Goal: Information Seeking & Learning: Learn about a topic

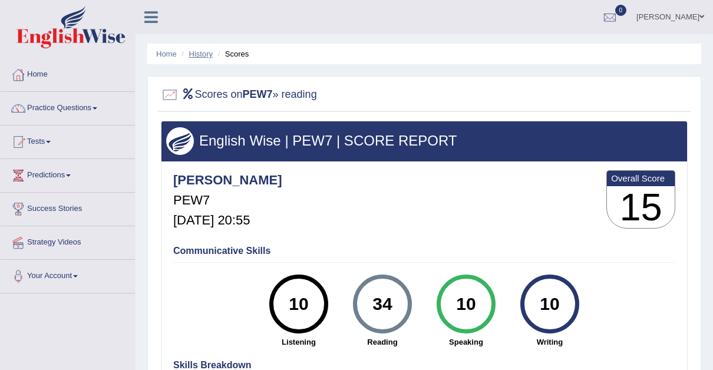
click at [203, 53] on link "History" at bounding box center [201, 54] width 24 height 9
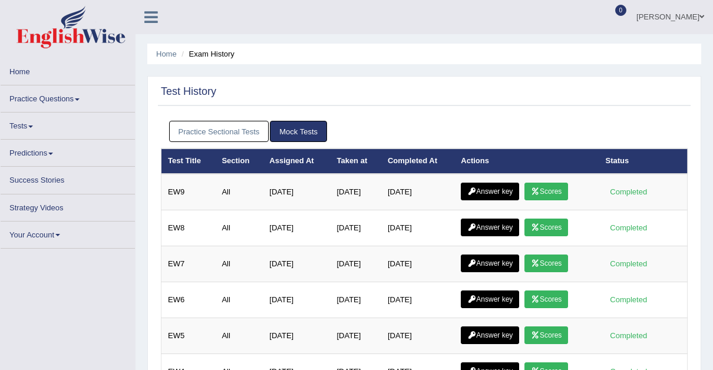
click at [225, 126] on link "Practice Sectional Tests" at bounding box center [219, 132] width 100 height 22
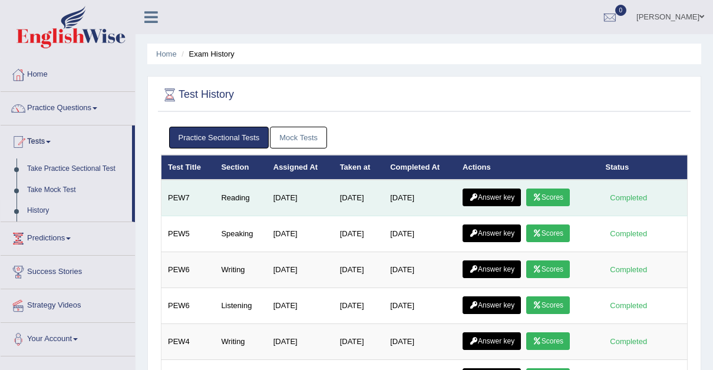
click at [490, 195] on link "Answer key" at bounding box center [492, 198] width 58 height 18
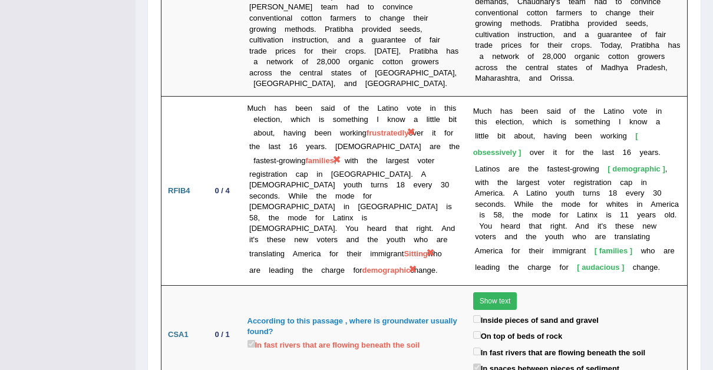
scroll to position [2747, 0]
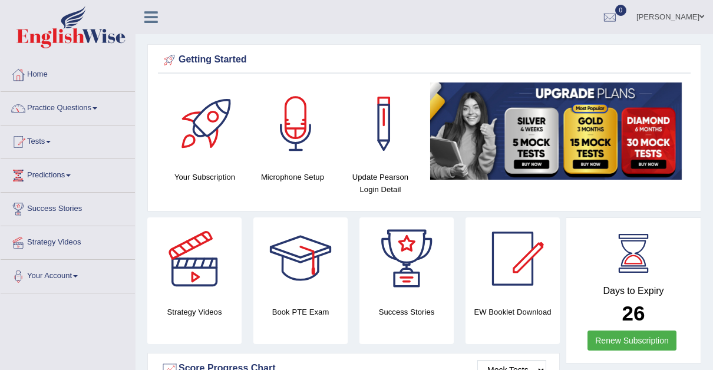
click at [97, 107] on span at bounding box center [95, 108] width 5 height 2
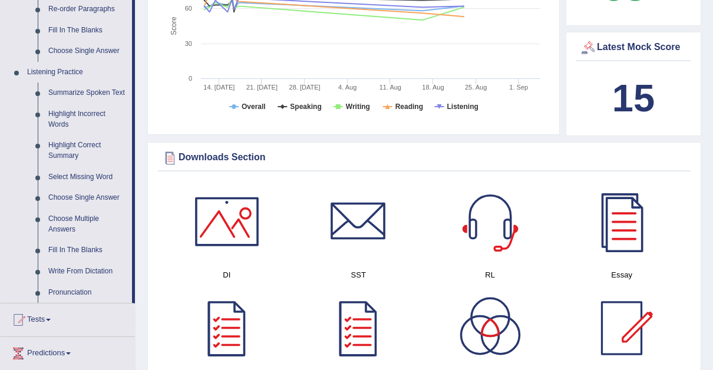
scroll to position [374, 0]
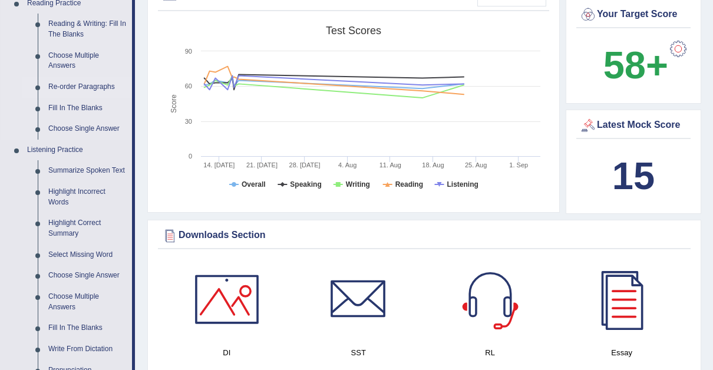
click at [72, 84] on link "Re-order Paragraphs" at bounding box center [87, 87] width 89 height 21
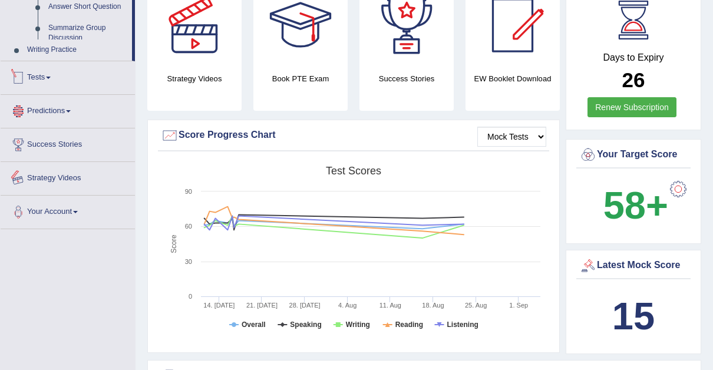
scroll to position [771, 0]
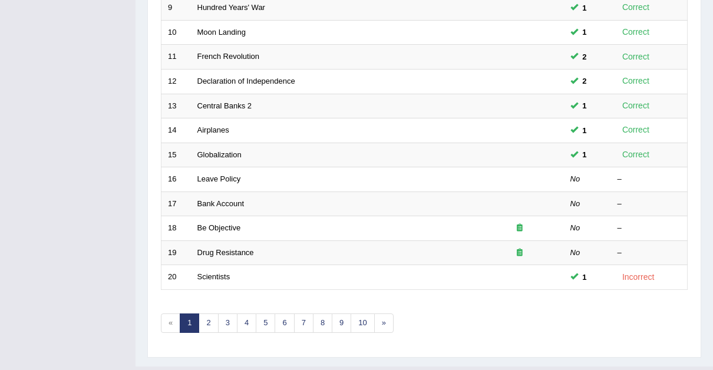
scroll to position [404, 0]
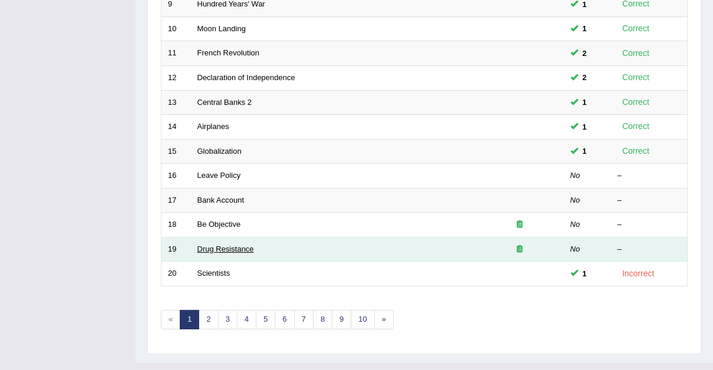
click at [221, 245] on link "Drug Resistance" at bounding box center [225, 249] width 57 height 9
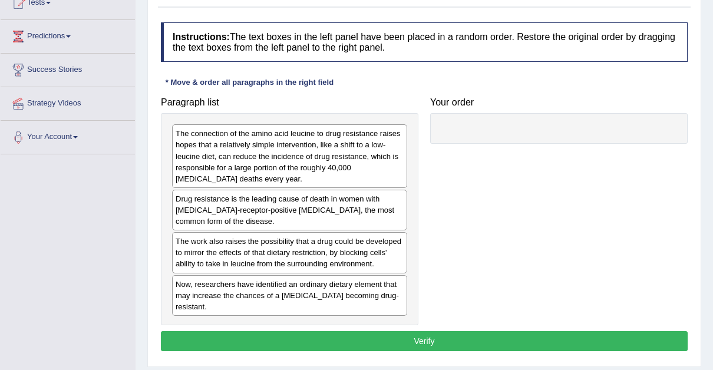
scroll to position [140, 0]
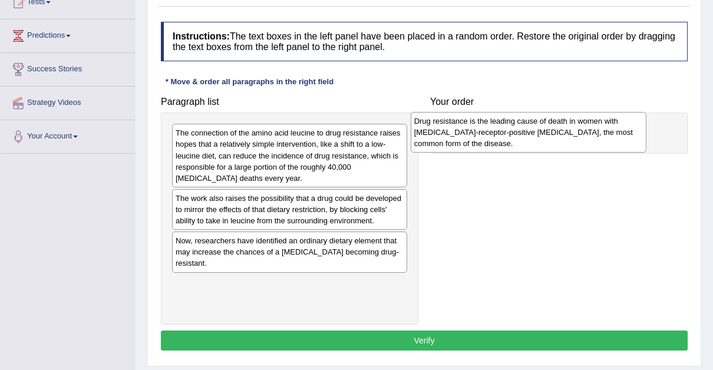
drag, startPoint x: 210, startPoint y: 201, endPoint x: 449, endPoint y: 124, distance: 250.7
click at [449, 124] on div "Drug resistance is the leading cause of death in women with [MEDICAL_DATA]-rece…" at bounding box center [529, 132] width 236 height 41
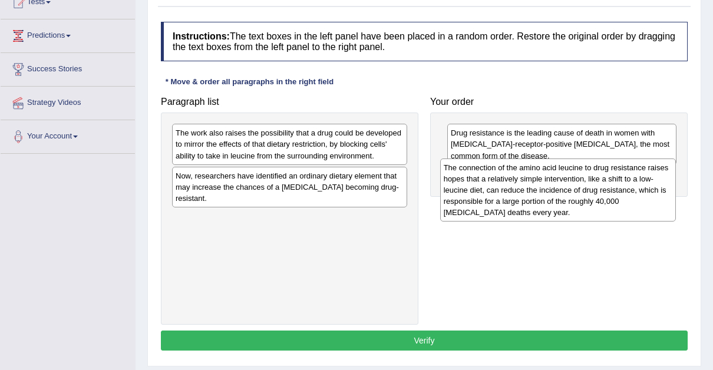
drag, startPoint x: 305, startPoint y: 145, endPoint x: 573, endPoint y: 179, distance: 270.9
click at [573, 179] on div "The connection of the amino acid leucine to drug resistance raises hopes that a…" at bounding box center [558, 190] width 236 height 63
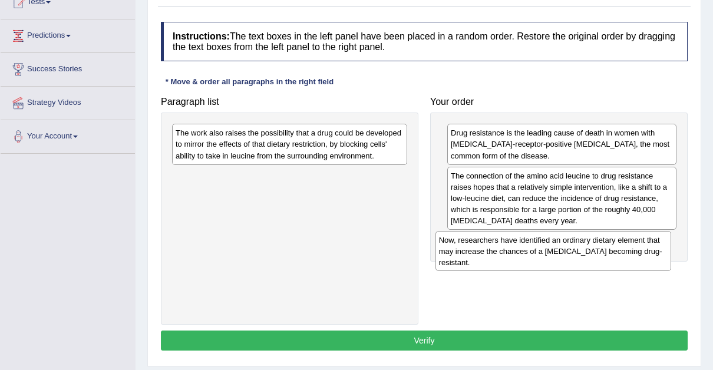
drag, startPoint x: 262, startPoint y: 185, endPoint x: 526, endPoint y: 250, distance: 271.3
click at [526, 250] on div "Now, researchers have identified an ordinary dietary element that may increase …" at bounding box center [554, 251] width 236 height 41
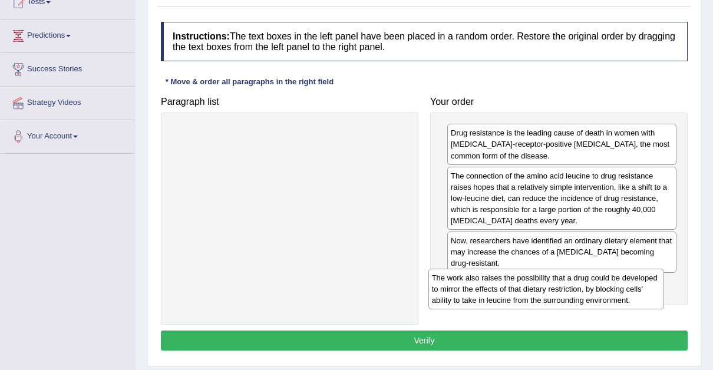
drag, startPoint x: 298, startPoint y: 149, endPoint x: 559, endPoint y: 297, distance: 300.1
click at [559, 297] on div "The work also raises the possibility that a drug could be developed to mirror t…" at bounding box center [546, 289] width 236 height 41
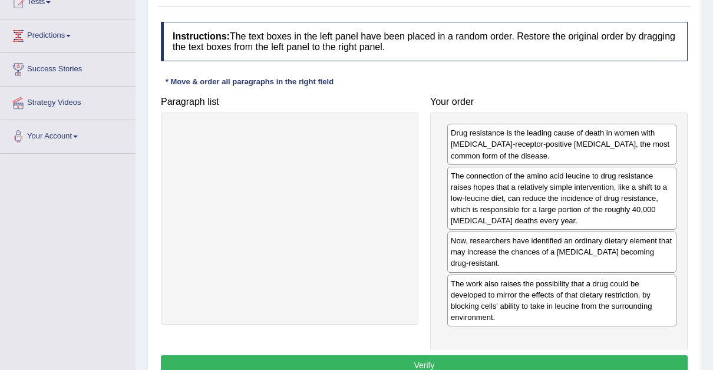
click at [418, 358] on button "Verify" at bounding box center [424, 365] width 527 height 20
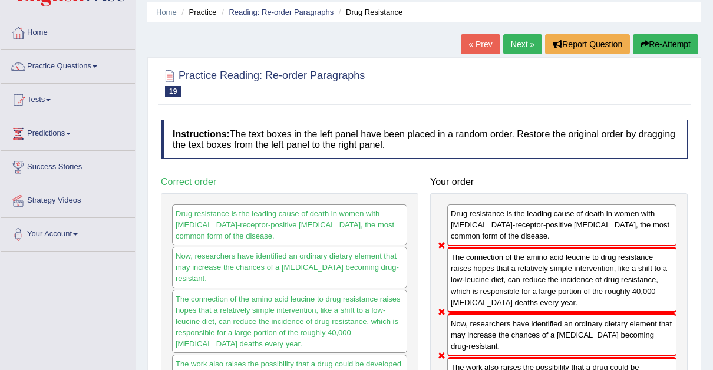
scroll to position [41, 0]
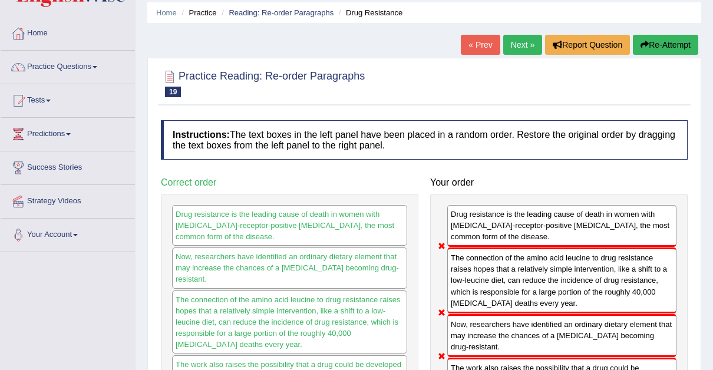
click at [660, 46] on button "Re-Attempt" at bounding box center [665, 45] width 65 height 20
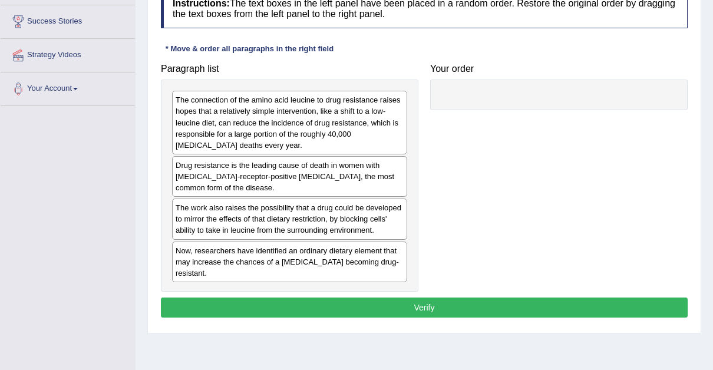
scroll to position [190, 0]
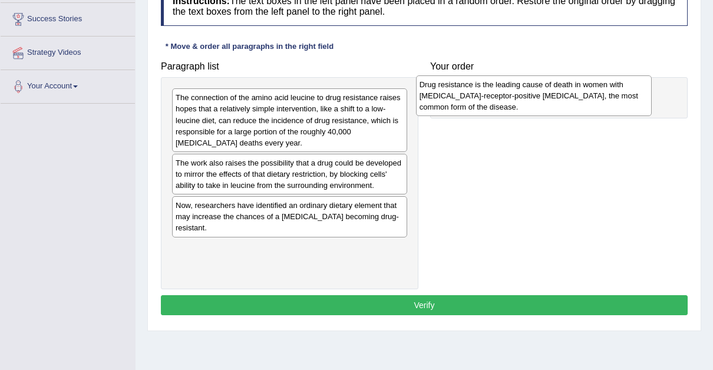
drag, startPoint x: 309, startPoint y: 170, endPoint x: 564, endPoint y: 94, distance: 265.7
click at [564, 94] on div "Drug resistance is the leading cause of death in women with estrogen-receptor-p…" at bounding box center [534, 95] width 236 height 41
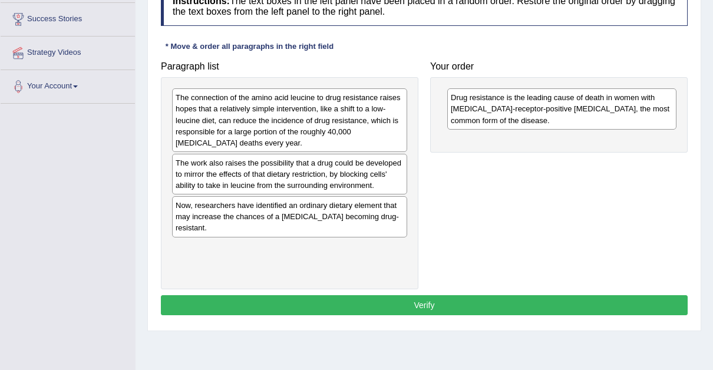
click at [223, 116] on div "The connection of the amino acid leucine to drug resistance raises hopes that a…" at bounding box center [289, 120] width 235 height 64
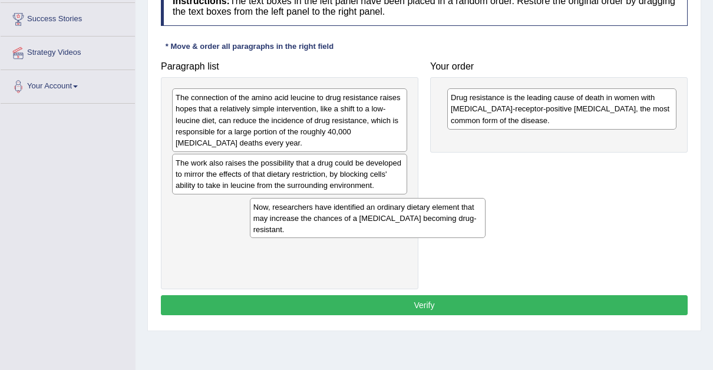
drag, startPoint x: 215, startPoint y: 216, endPoint x: 293, endPoint y: 218, distance: 77.8
click at [293, 218] on div "Now, researchers have identified an ordinary dietary element that may increase …" at bounding box center [368, 218] width 236 height 41
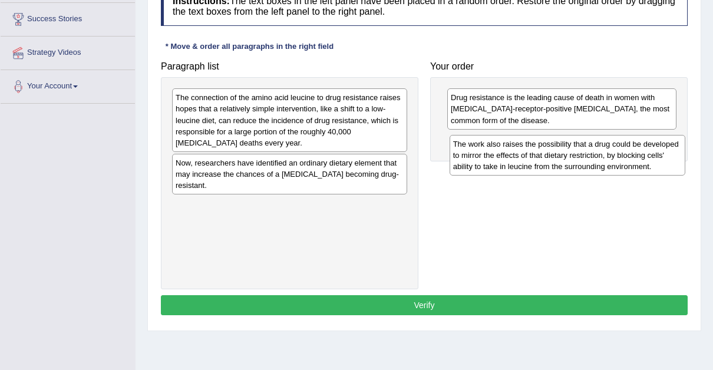
drag, startPoint x: 260, startPoint y: 176, endPoint x: 542, endPoint y: 157, distance: 282.3
click at [542, 157] on div "The work also raises the possibility that a drug could be developed to mirror t…" at bounding box center [568, 155] width 236 height 41
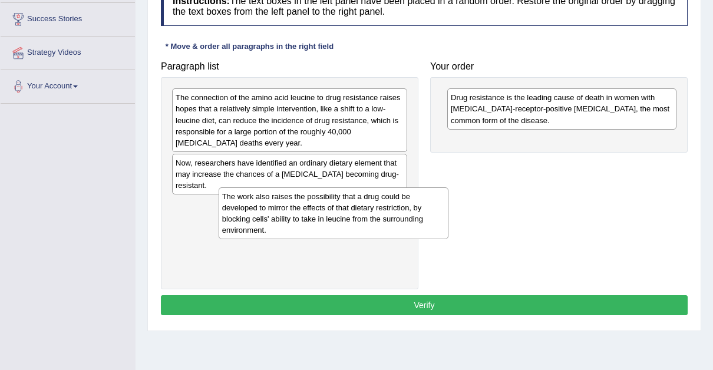
drag, startPoint x: 542, startPoint y: 157, endPoint x: 307, endPoint y: 216, distance: 241.7
click at [307, 216] on div "The work also raises the possibility that a drug could be developed to mirror t…" at bounding box center [334, 213] width 230 height 52
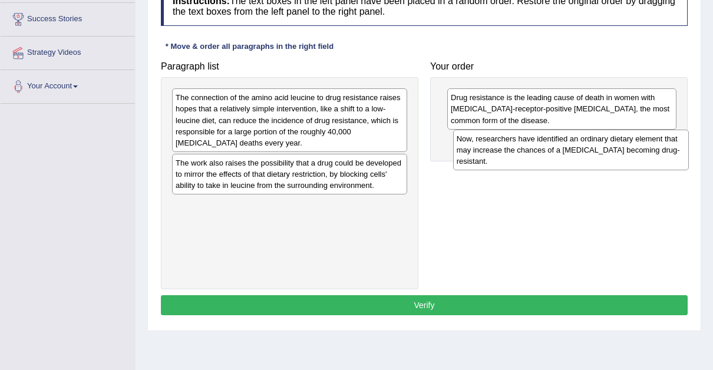
drag, startPoint x: 252, startPoint y: 176, endPoint x: 533, endPoint y: 152, distance: 282.1
click at [533, 152] on div "Now, researchers have identified an ordinary dietary element that may increase …" at bounding box center [571, 150] width 236 height 41
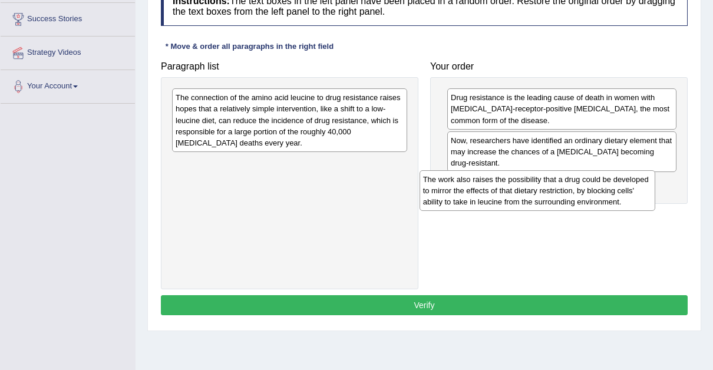
drag, startPoint x: 289, startPoint y: 171, endPoint x: 537, endPoint y: 188, distance: 248.1
click at [537, 188] on div "The work also raises the possibility that a drug could be developed to mirror t…" at bounding box center [538, 190] width 236 height 41
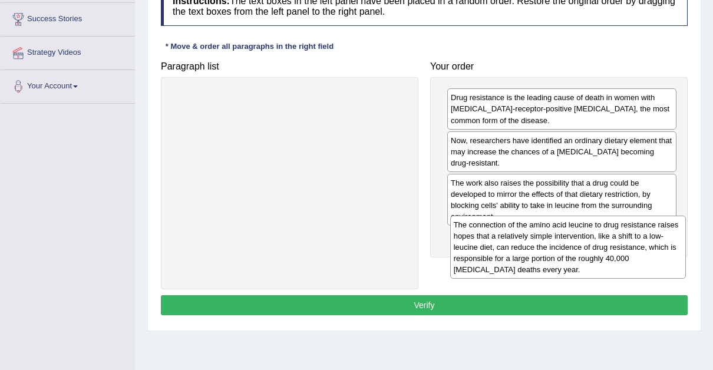
drag, startPoint x: 358, startPoint y: 124, endPoint x: 637, endPoint y: 253, distance: 308.0
click at [637, 253] on div "The connection of the amino acid leucine to drug resistance raises hopes that a…" at bounding box center [568, 247] width 236 height 63
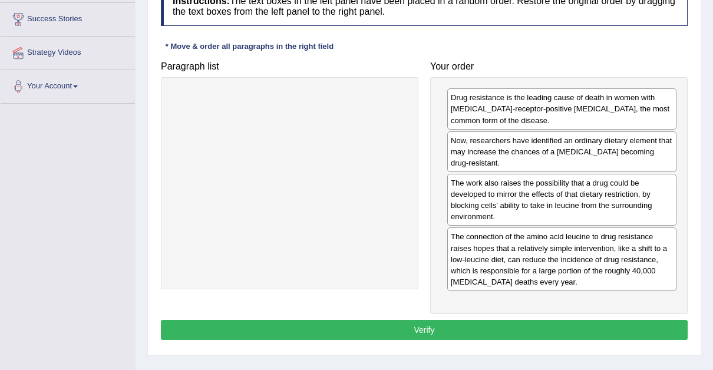
click at [414, 322] on button "Verify" at bounding box center [424, 330] width 527 height 20
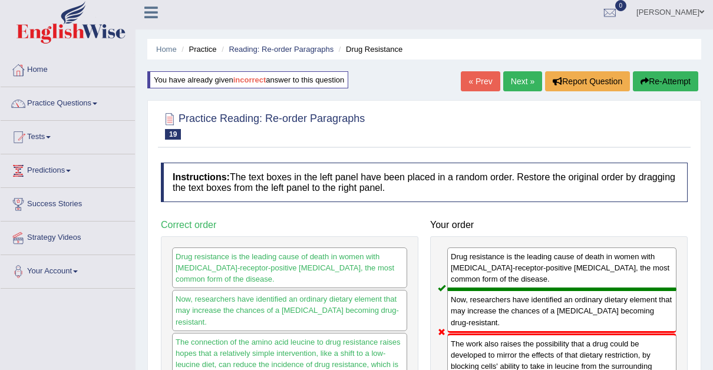
scroll to position [0, 0]
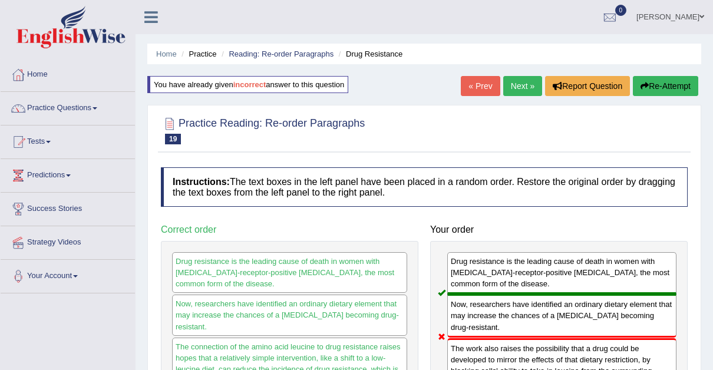
click at [520, 82] on link "Next »" at bounding box center [522, 86] width 39 height 20
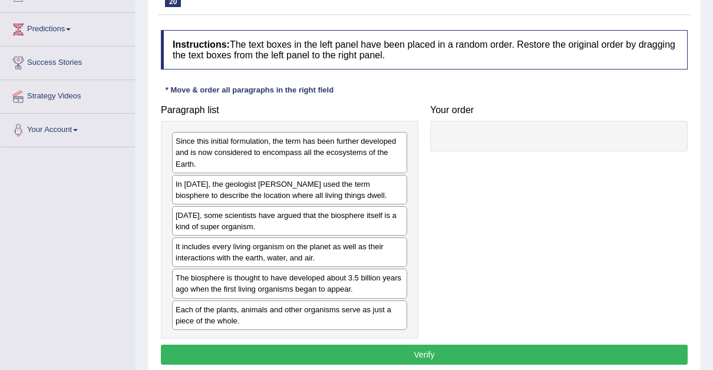
scroll to position [152, 0]
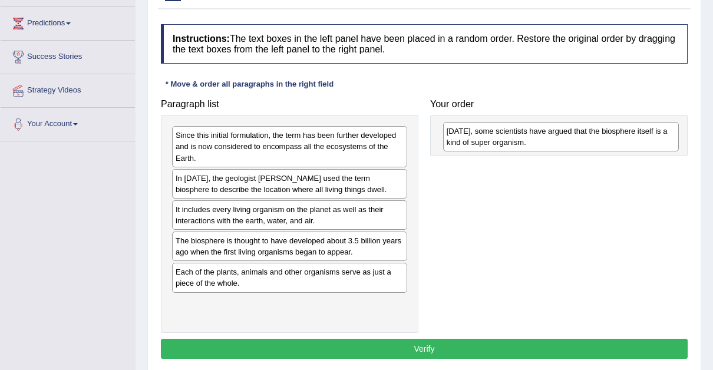
drag, startPoint x: 212, startPoint y: 216, endPoint x: 485, endPoint y: 139, distance: 284.2
click at [485, 139] on div "[DATE], some scientists have argued that the biosphere itself is a kind of supe…" at bounding box center [561, 136] width 236 height 29
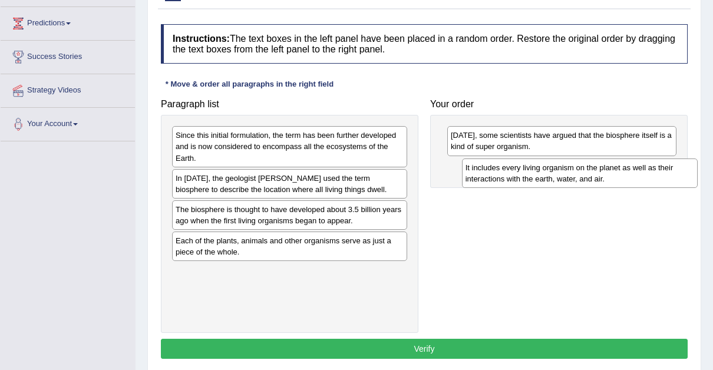
drag, startPoint x: 216, startPoint y: 216, endPoint x: 506, endPoint y: 175, distance: 292.8
click at [506, 175] on div "It includes every living organism on the planet as well as their interactions w…" at bounding box center [580, 173] width 236 height 29
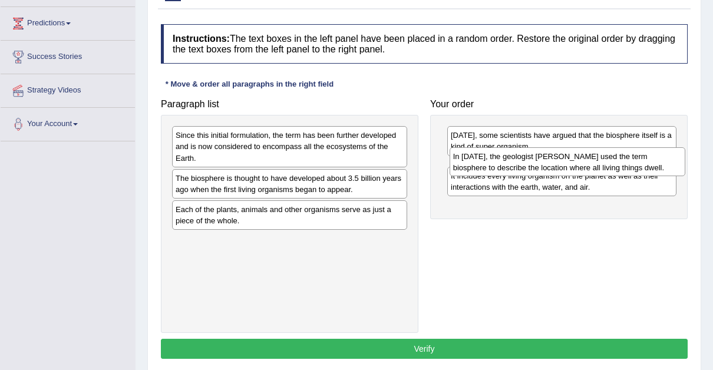
drag, startPoint x: 285, startPoint y: 187, endPoint x: 563, endPoint y: 166, distance: 279.0
click at [563, 166] on div "In [DATE], the geologist [PERSON_NAME] used the term biosphere to describe the …" at bounding box center [568, 161] width 236 height 29
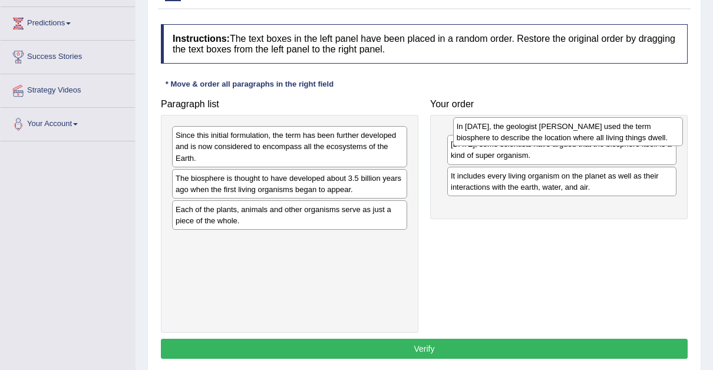
drag, startPoint x: 572, startPoint y: 176, endPoint x: 578, endPoint y: 136, distance: 40.5
click at [578, 136] on div "In [DATE], the geologist [PERSON_NAME] used the term biosphere to describe the …" at bounding box center [568, 131] width 230 height 29
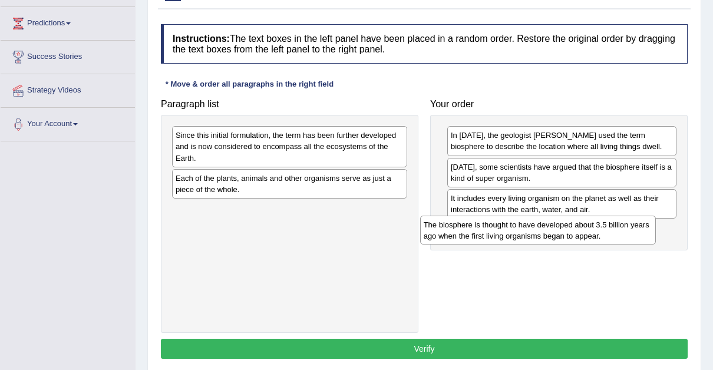
drag, startPoint x: 236, startPoint y: 189, endPoint x: 490, endPoint y: 236, distance: 257.7
click at [490, 236] on div "The biosphere is thought to have developed about 3.5 billion years ago when the…" at bounding box center [538, 230] width 236 height 29
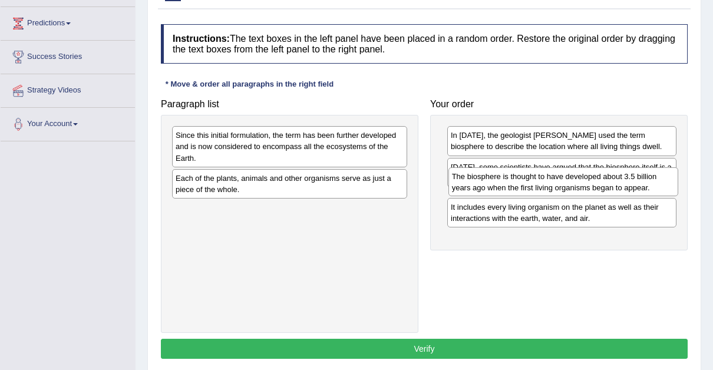
drag, startPoint x: 528, startPoint y: 244, endPoint x: 529, endPoint y: 192, distance: 51.9
click at [529, 192] on div "The biosphere is thought to have developed about 3.5 billion years ago when the…" at bounding box center [564, 181] width 230 height 29
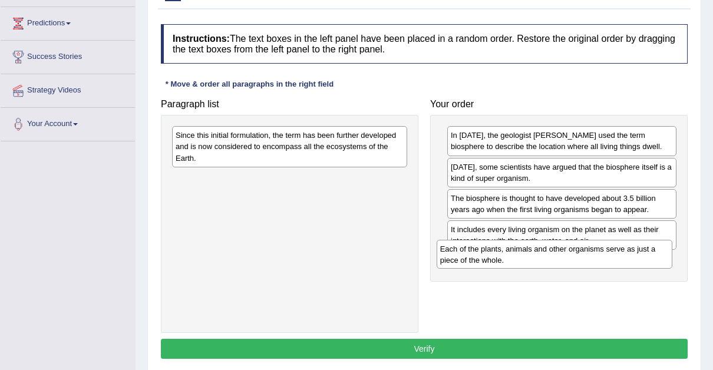
drag, startPoint x: 259, startPoint y: 182, endPoint x: 523, endPoint y: 253, distance: 273.4
click at [523, 253] on div "Each of the plants, animals and other organisms serve as just a piece of the wh…" at bounding box center [555, 254] width 236 height 29
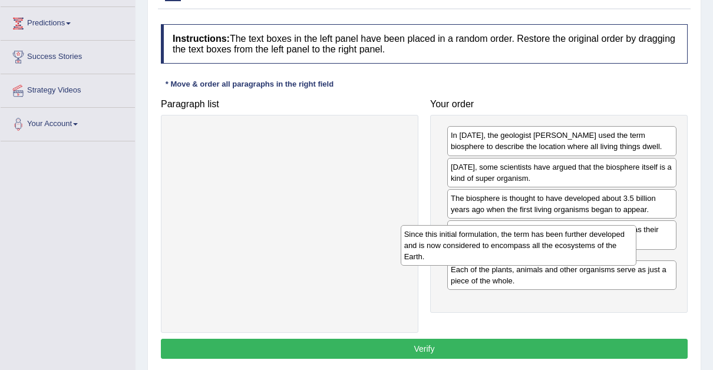
drag, startPoint x: 276, startPoint y: 145, endPoint x: 537, endPoint y: 268, distance: 287.9
click at [537, 266] on div "Since this initial formulation, the term has been further developed and is now …" at bounding box center [519, 245] width 236 height 41
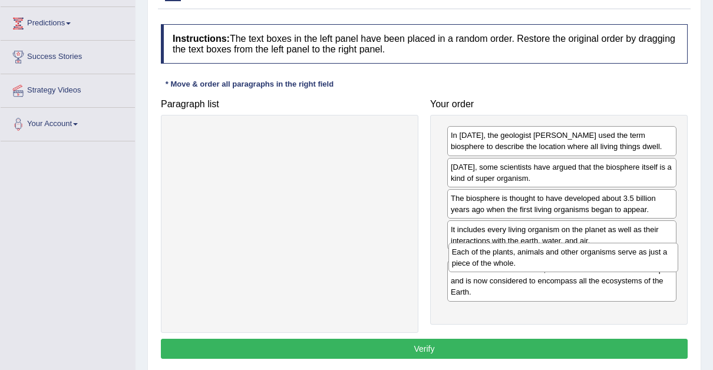
drag, startPoint x: 523, startPoint y: 306, endPoint x: 525, endPoint y: 257, distance: 49.5
click at [525, 257] on div "Each of the plants, animals and other organisms serve as just a piece of the wh…" at bounding box center [564, 257] width 230 height 29
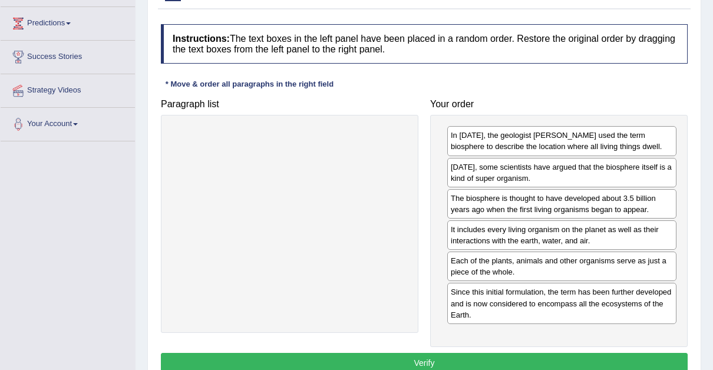
click at [425, 358] on button "Verify" at bounding box center [424, 363] width 527 height 20
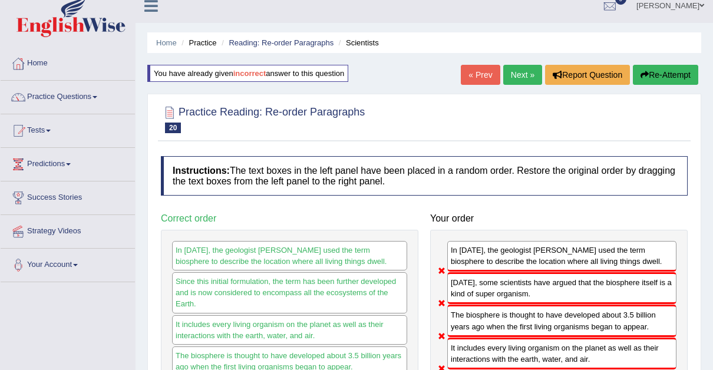
scroll to position [0, 0]
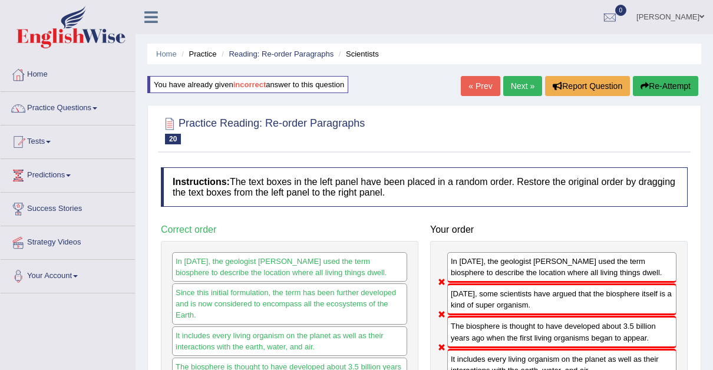
click at [690, 176] on div "Instructions: The text boxes in the left panel have been placed in a random ord…" at bounding box center [424, 348] width 533 height 374
drag, startPoint x: 690, startPoint y: 176, endPoint x: 716, endPoint y: 133, distance: 50.2
click at [713, 133] on html "Toggle navigation Home Practice Questions Speaking Practice Read Aloud Repeat S…" at bounding box center [356, 185] width 713 height 370
click at [662, 85] on button "Re-Attempt" at bounding box center [665, 86] width 65 height 20
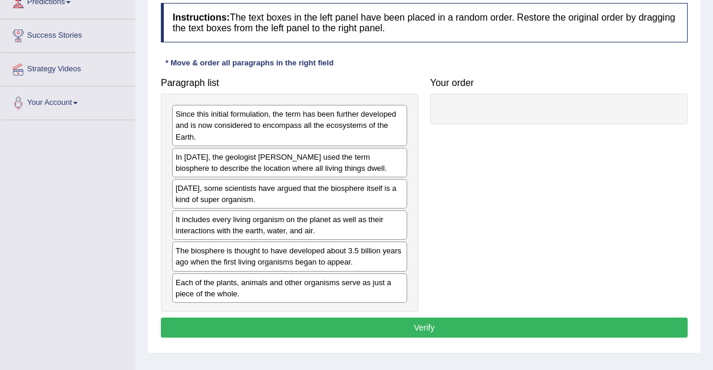
scroll to position [174, 0]
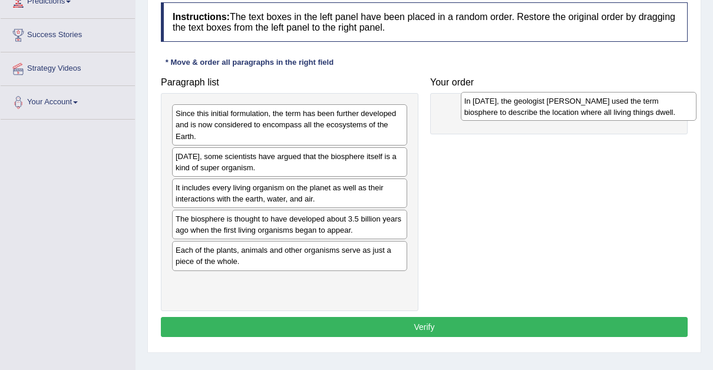
drag, startPoint x: 235, startPoint y: 167, endPoint x: 530, endPoint y: 112, distance: 300.4
click at [530, 112] on div "In [DATE], the geologist [PERSON_NAME] used the term biosphere to describe the …" at bounding box center [579, 106] width 236 height 29
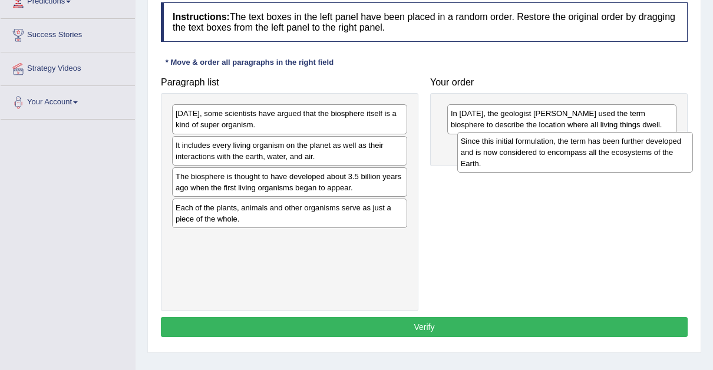
drag, startPoint x: 190, startPoint y: 124, endPoint x: 493, endPoint y: 154, distance: 305.0
click at [493, 154] on div "Since this initial formulation, the term has been further developed and is now …" at bounding box center [575, 152] width 236 height 41
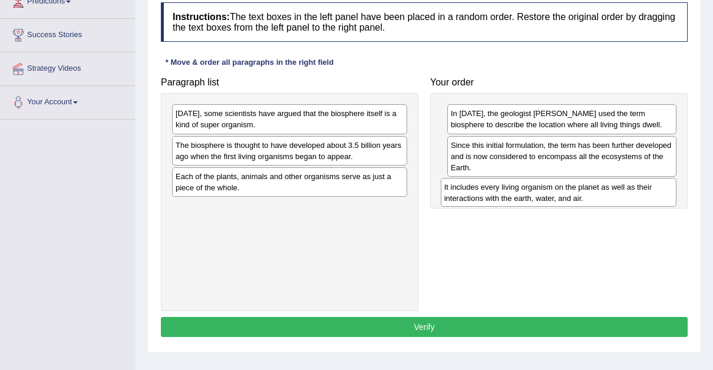
drag, startPoint x: 205, startPoint y: 150, endPoint x: 487, endPoint y: 193, distance: 286.1
click at [487, 193] on div "It includes every living organism on the planet as well as their interactions w…" at bounding box center [559, 192] width 236 height 29
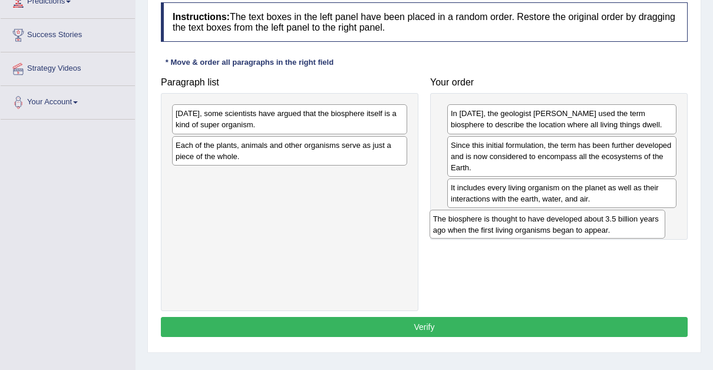
drag, startPoint x: 199, startPoint y: 145, endPoint x: 460, endPoint y: 220, distance: 271.6
click at [460, 220] on div "The biosphere is thought to have developed about 3.5 billion years ago when the…" at bounding box center [548, 224] width 236 height 29
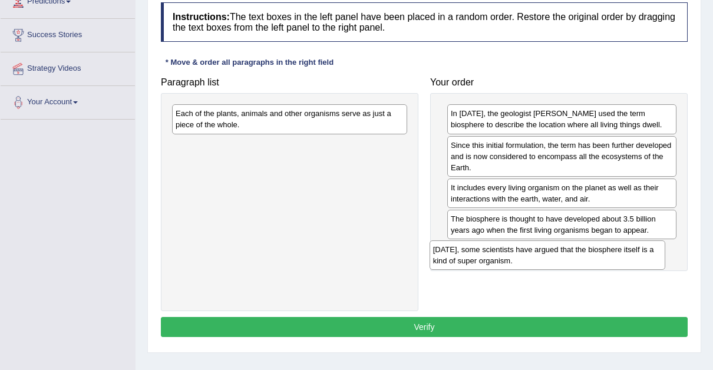
drag, startPoint x: 205, startPoint y: 117, endPoint x: 463, endPoint y: 253, distance: 291.9
click at [463, 253] on div "[DATE], some scientists have argued that the biosphere itself is a kind of supe…" at bounding box center [548, 254] width 236 height 29
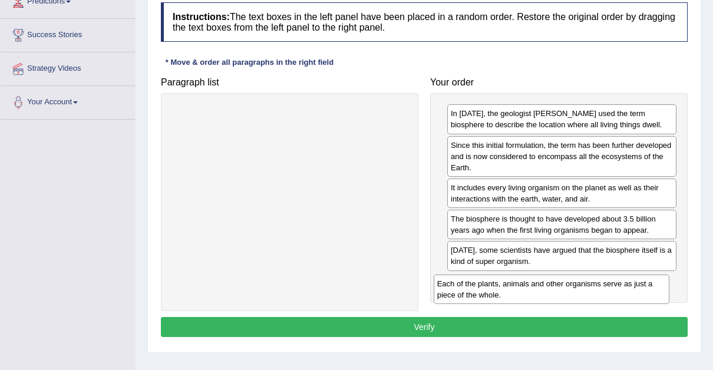
drag, startPoint x: 230, startPoint y: 118, endPoint x: 492, endPoint y: 288, distance: 311.9
click at [492, 288] on div "Each of the plants, animals and other organisms serve as just a piece of the wh…" at bounding box center [552, 289] width 236 height 29
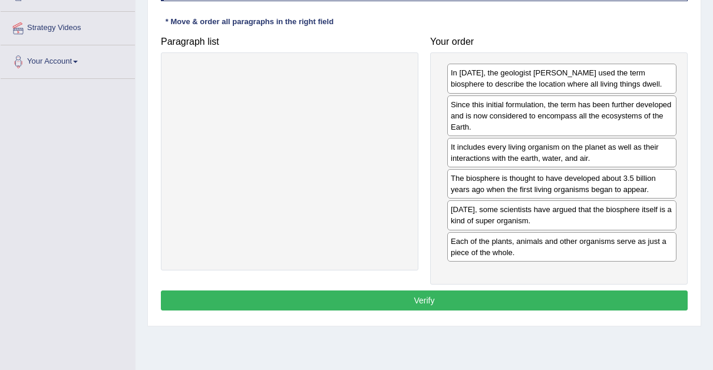
scroll to position [249, 0]
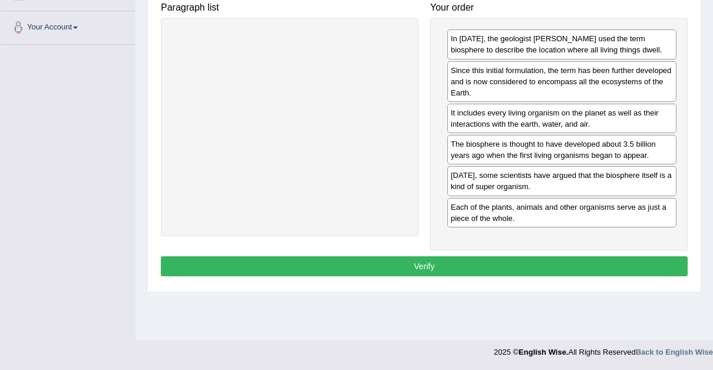
click at [412, 259] on button "Verify" at bounding box center [424, 266] width 527 height 20
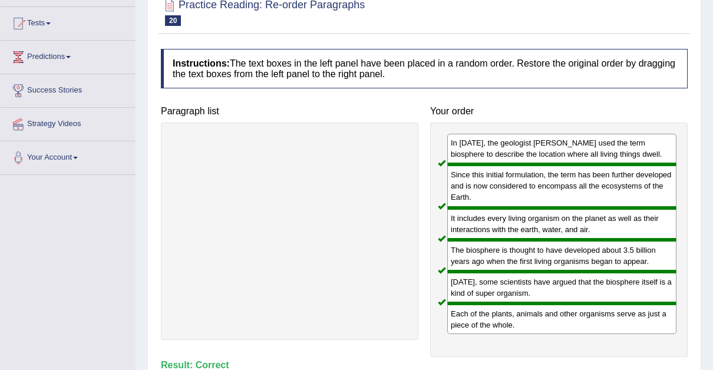
scroll to position [120, 0]
